Goal: Information Seeking & Learning: Learn about a topic

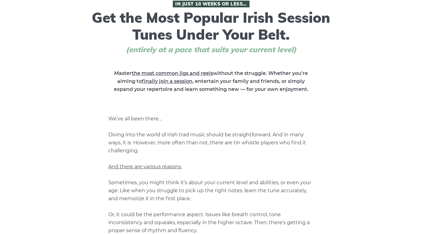
scroll to position [64, 0]
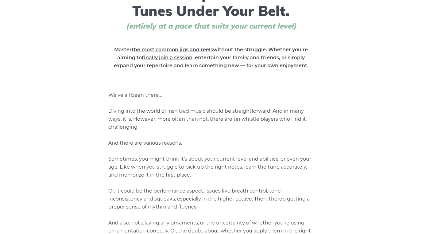
drag, startPoint x: 241, startPoint y: 133, endPoint x: 239, endPoint y: 138, distance: 5.0
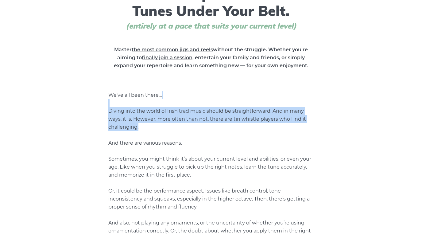
drag, startPoint x: 210, startPoint y: 129, endPoint x: 211, endPoint y: 101, distance: 27.9
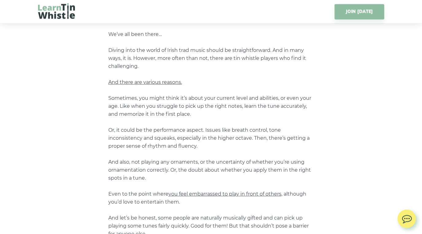
scroll to position [157, 0]
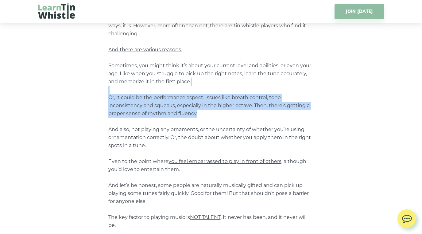
drag, startPoint x: 220, startPoint y: 115, endPoint x: 218, endPoint y: 91, distance: 23.5
click at [218, 91] on p "We’ve all been there… Diving into the world of Irish trad music should be strai…" at bounding box center [211, 149] width 206 height 303
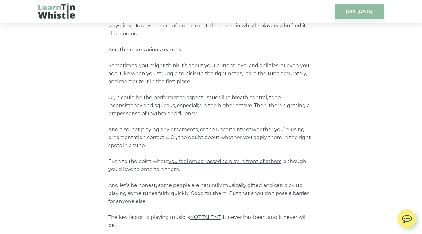
click at [218, 91] on p "We’ve all been there… Diving into the world of Irish trad music should be strai…" at bounding box center [211, 149] width 206 height 303
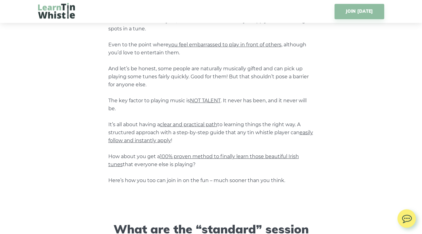
scroll to position [275, 0]
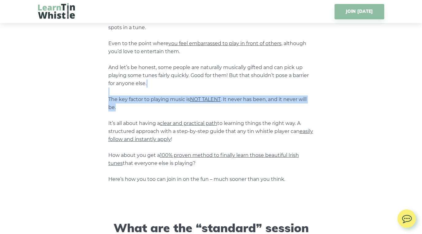
drag, startPoint x: 227, startPoint y: 105, endPoint x: 227, endPoint y: 95, distance: 9.6
click at [227, 95] on p "We’ve all been there… Diving into the world of Irish trad music should be strai…" at bounding box center [211, 31] width 206 height 303
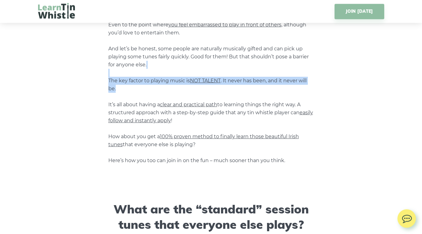
scroll to position [285, 0]
